Goal: Transaction & Acquisition: Book appointment/travel/reservation

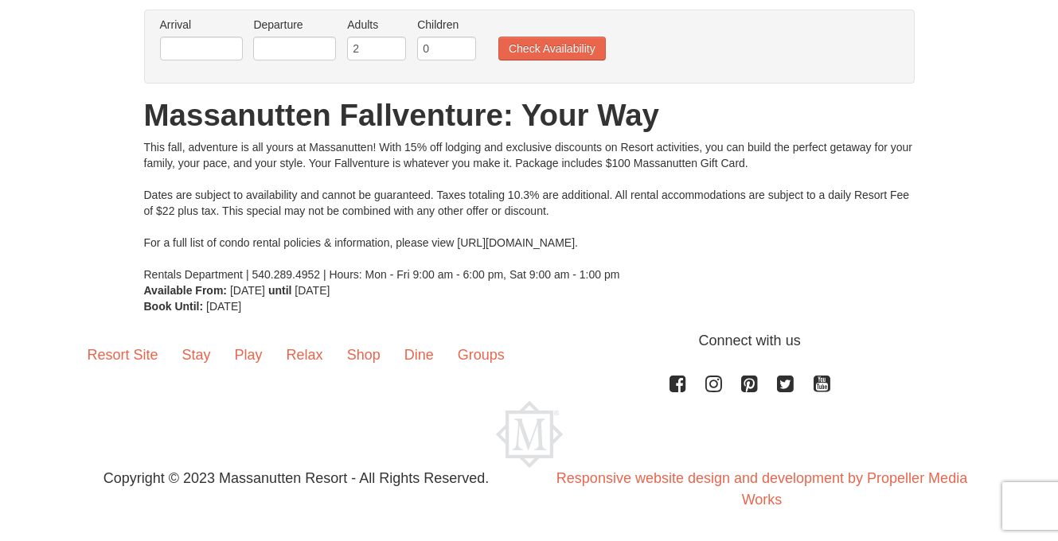
scroll to position [121, 0]
click at [202, 360] on link "Stay" at bounding box center [196, 354] width 53 height 49
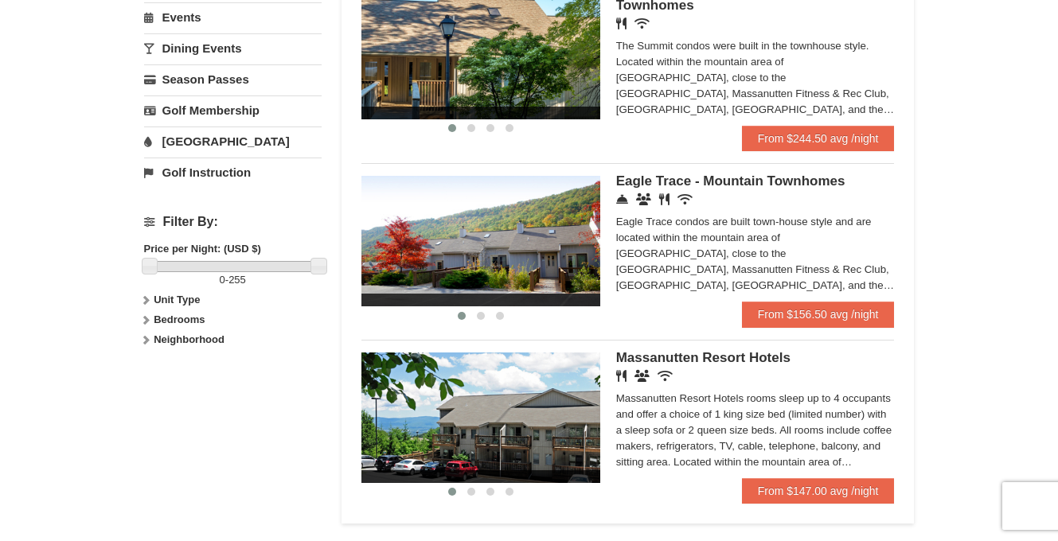
scroll to position [548, 0]
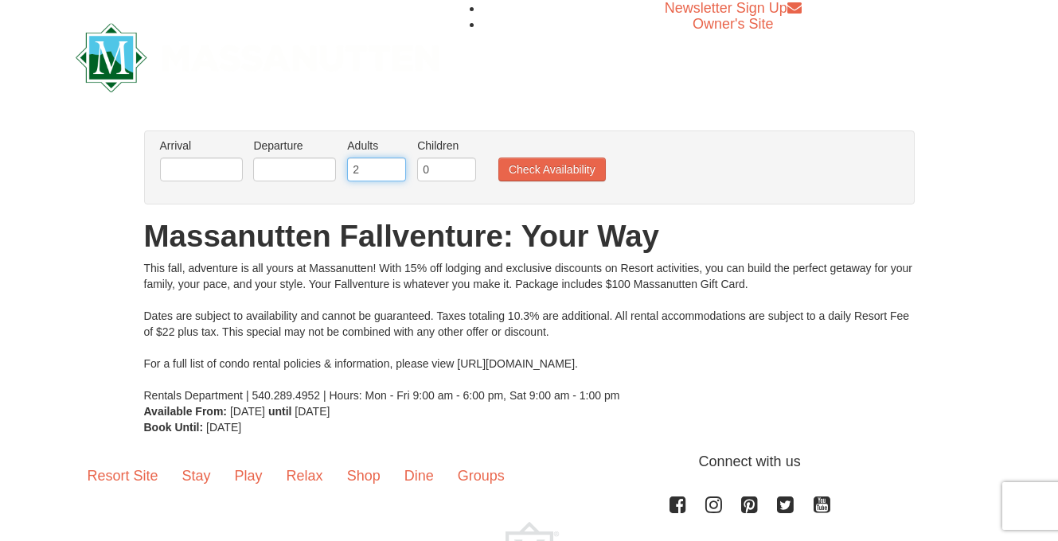
type input "1"
click at [397, 174] on input "1" at bounding box center [376, 170] width 59 height 24
click at [193, 178] on input "text" at bounding box center [201, 170] width 83 height 24
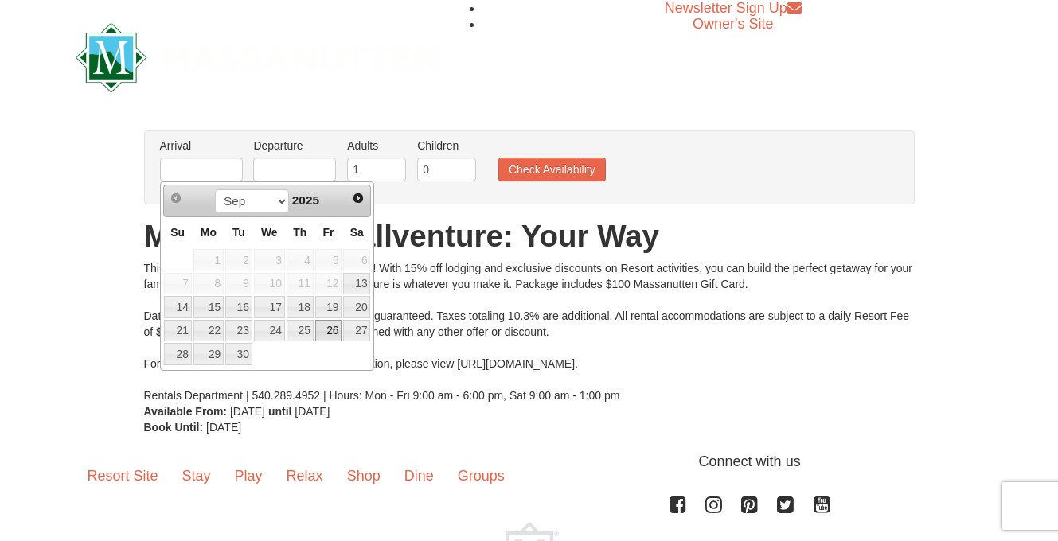
click at [334, 335] on link "26" at bounding box center [328, 331] width 27 height 22
type input "[DATE]"
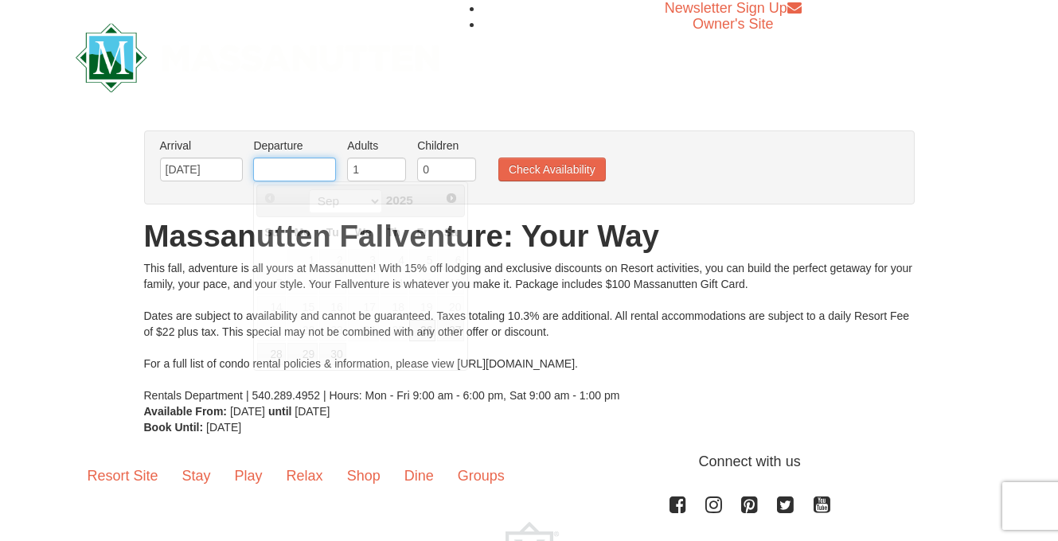
click at [308, 174] on input "text" at bounding box center [294, 170] width 83 height 24
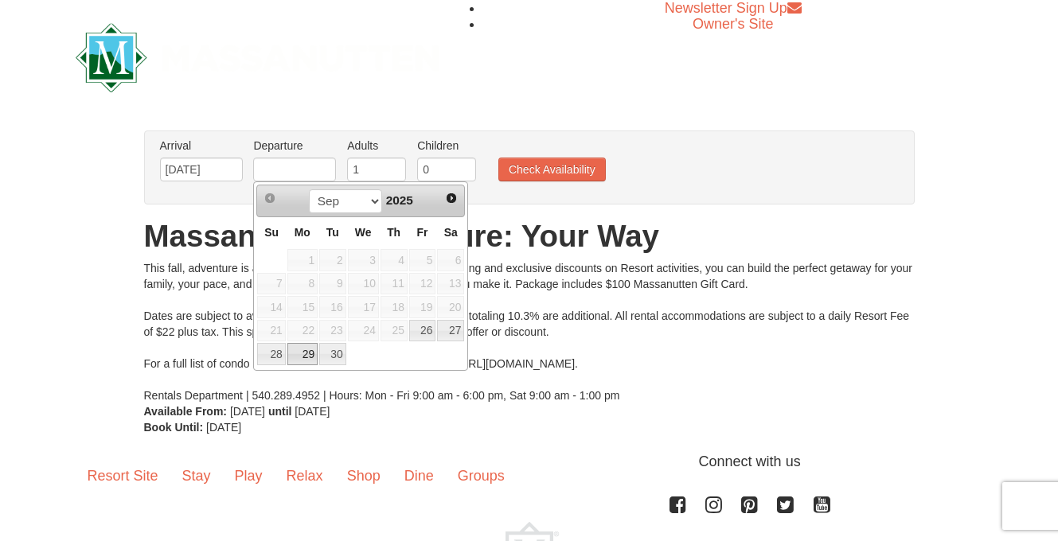
click at [307, 363] on link "29" at bounding box center [302, 354] width 30 height 22
type input "[DATE]"
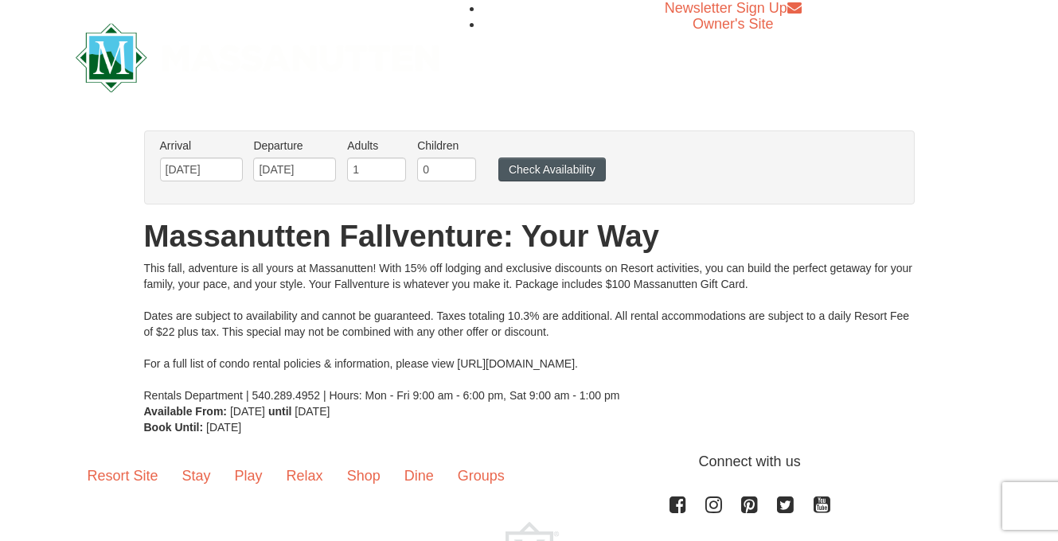
click at [551, 170] on button "Check Availability" at bounding box center [551, 170] width 107 height 24
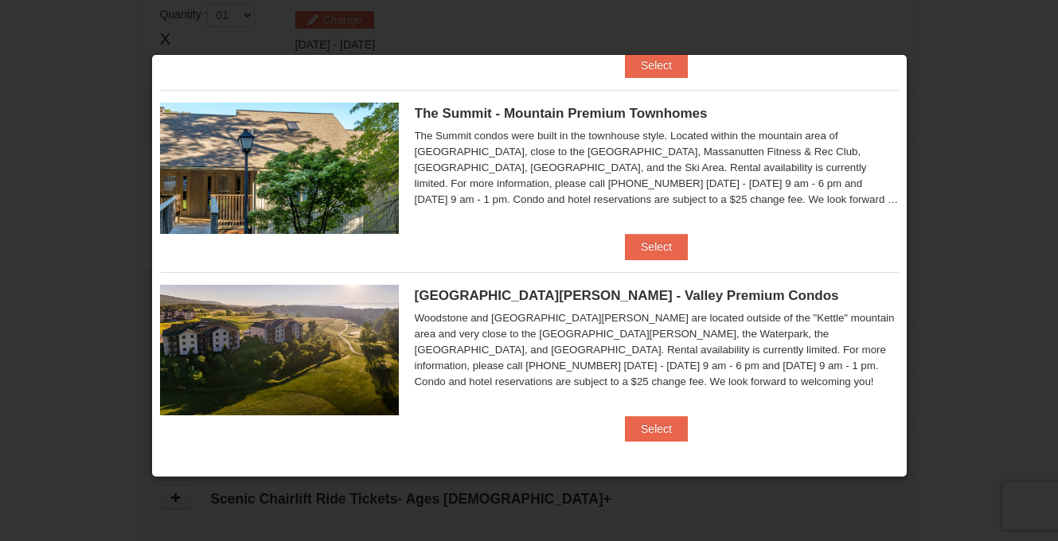
scroll to position [549, 0]
click at [647, 250] on button "Select" at bounding box center [656, 247] width 63 height 25
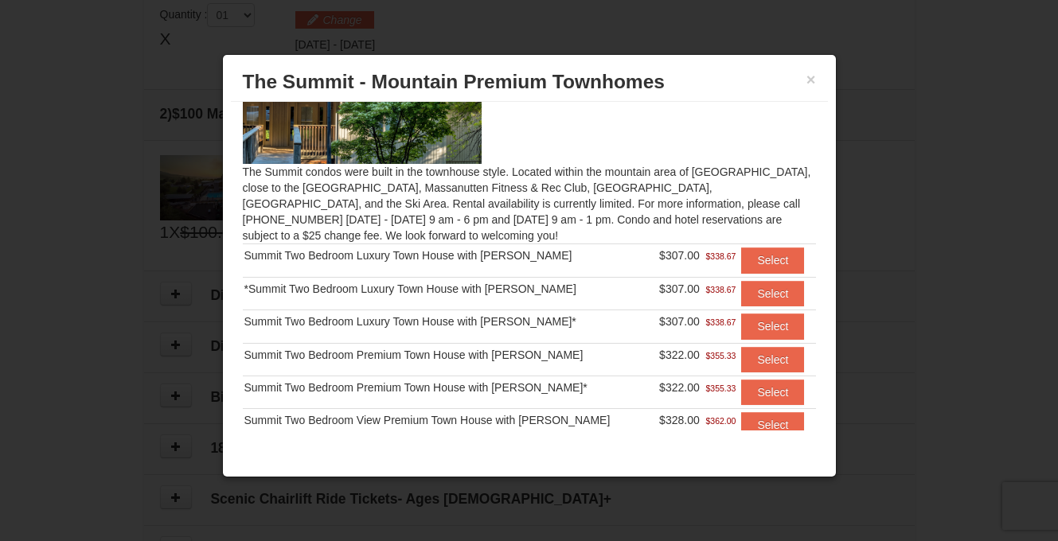
scroll to position [83, 0]
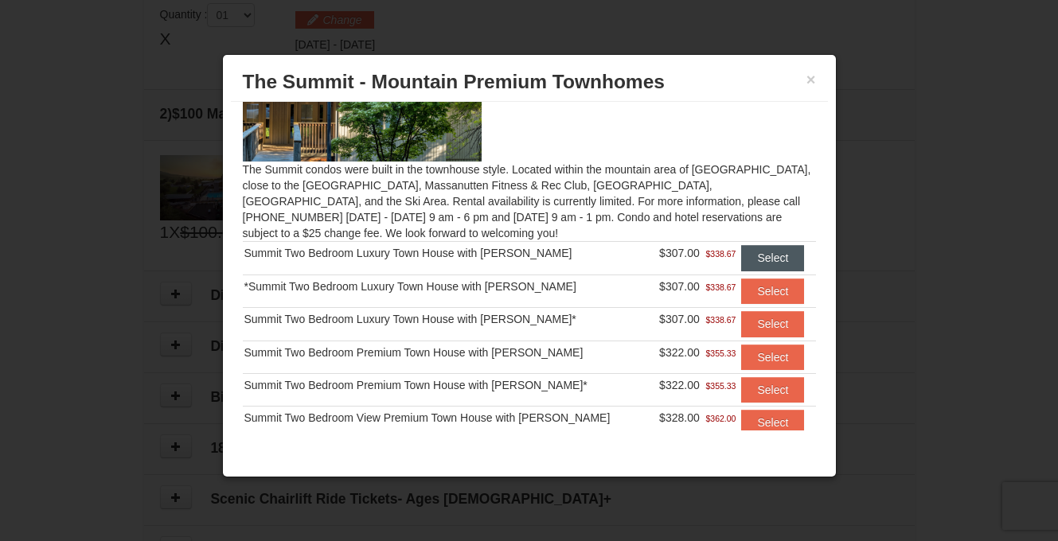
click at [763, 254] on button "Select" at bounding box center [772, 257] width 63 height 25
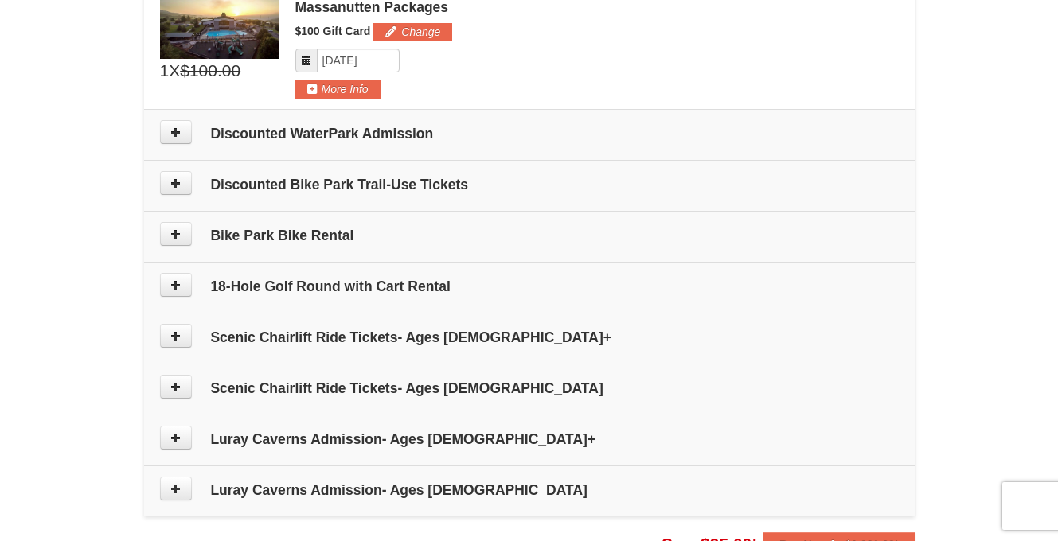
scroll to position [722, 0]
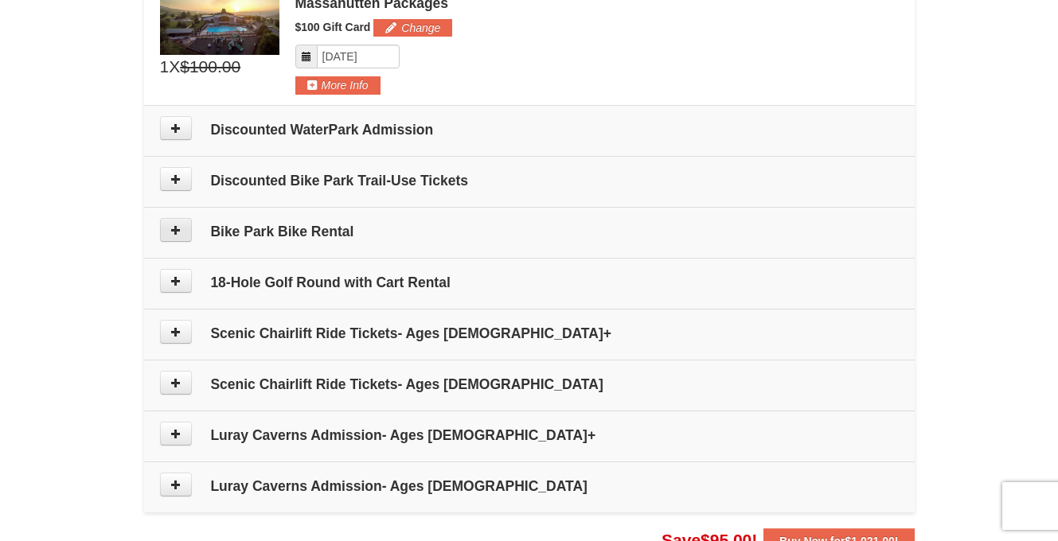
click at [180, 232] on icon at bounding box center [175, 229] width 11 height 11
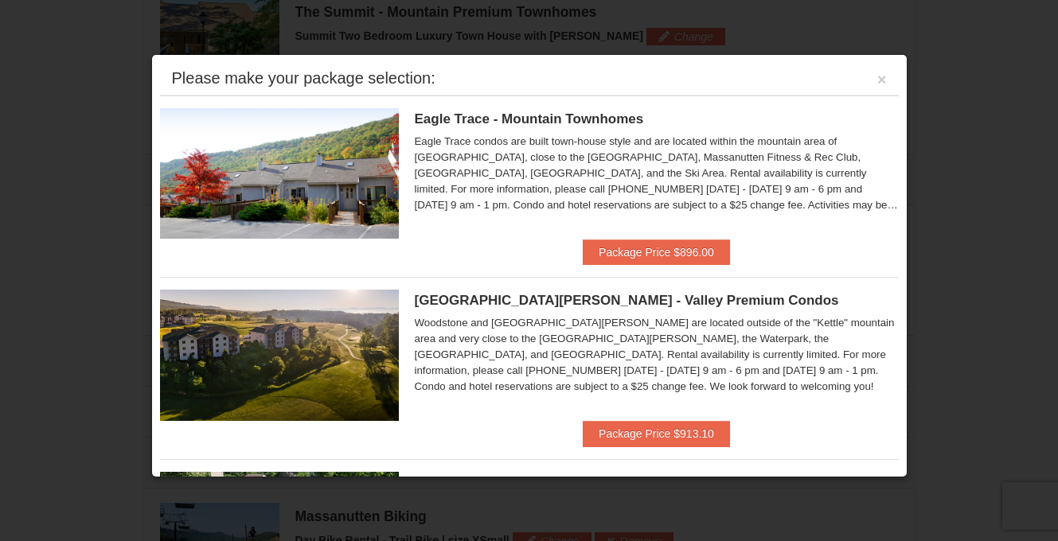
scroll to position [490, 0]
click at [642, 258] on button "Package Price $896.00" at bounding box center [656, 252] width 147 height 25
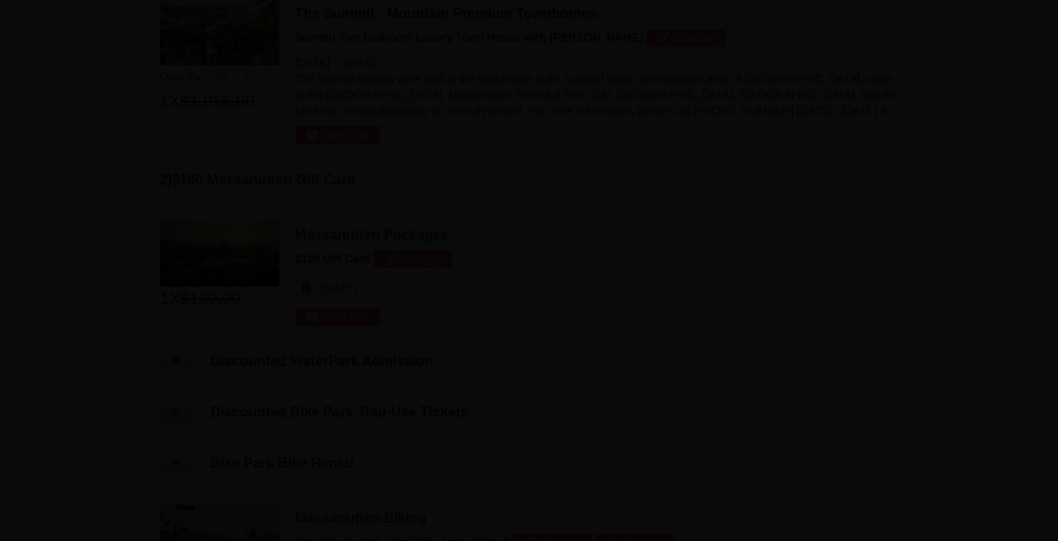
scroll to position [15, 0]
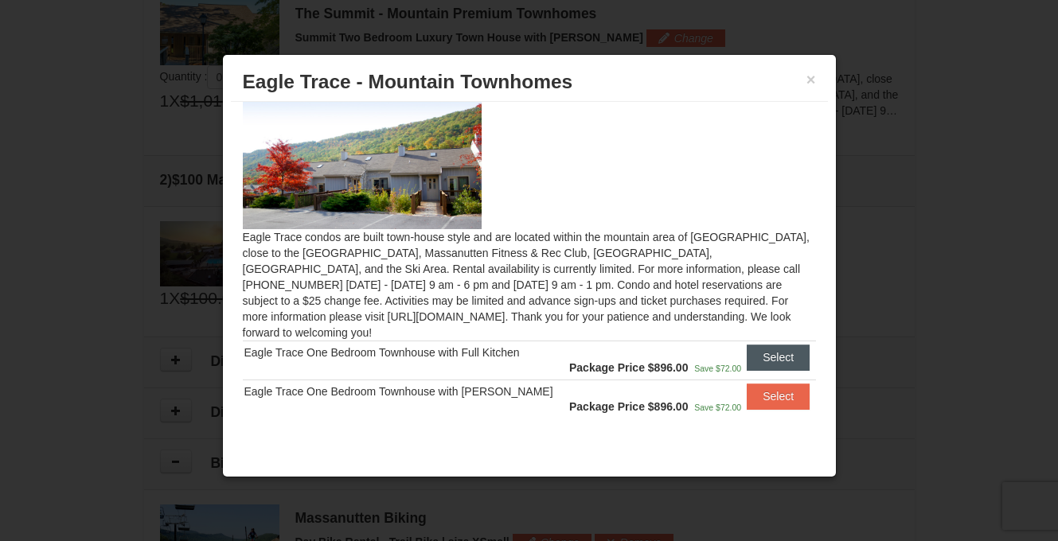
click at [762, 346] on button "Select" at bounding box center [778, 357] width 63 height 25
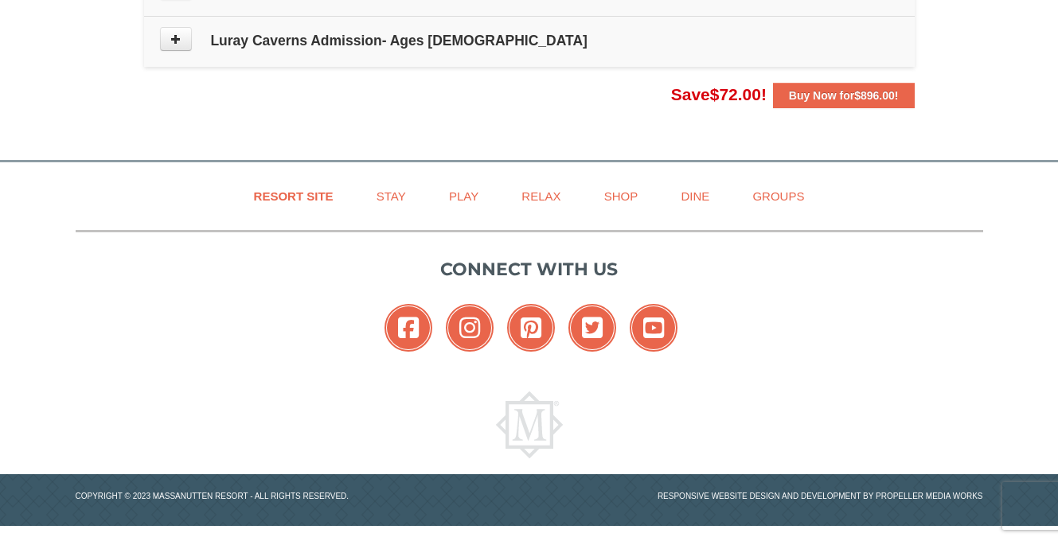
scroll to position [1345, 0]
